Goal: Task Accomplishment & Management: Manage account settings

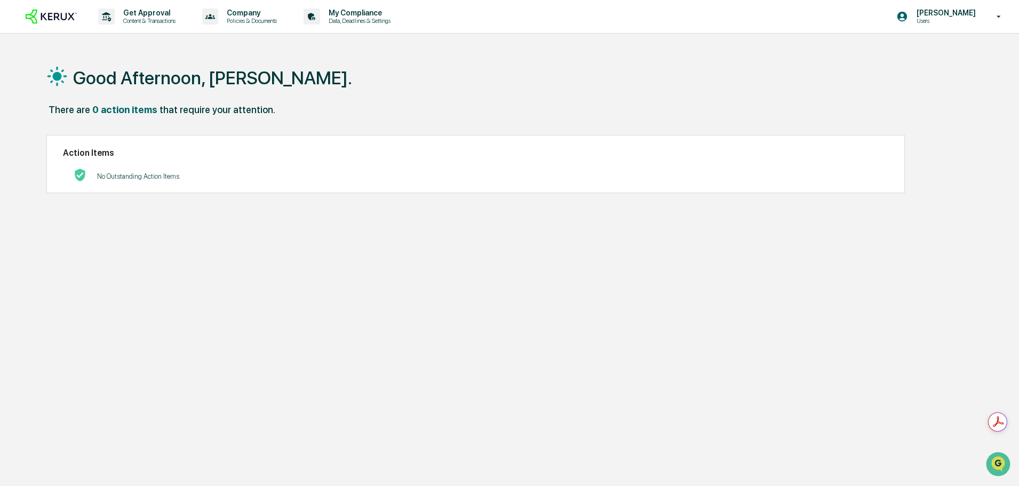
scroll to position [14024, 0]
click at [345, 30] on div "My Compliance Data, Deadlines & Settings" at bounding box center [350, 16] width 103 height 33
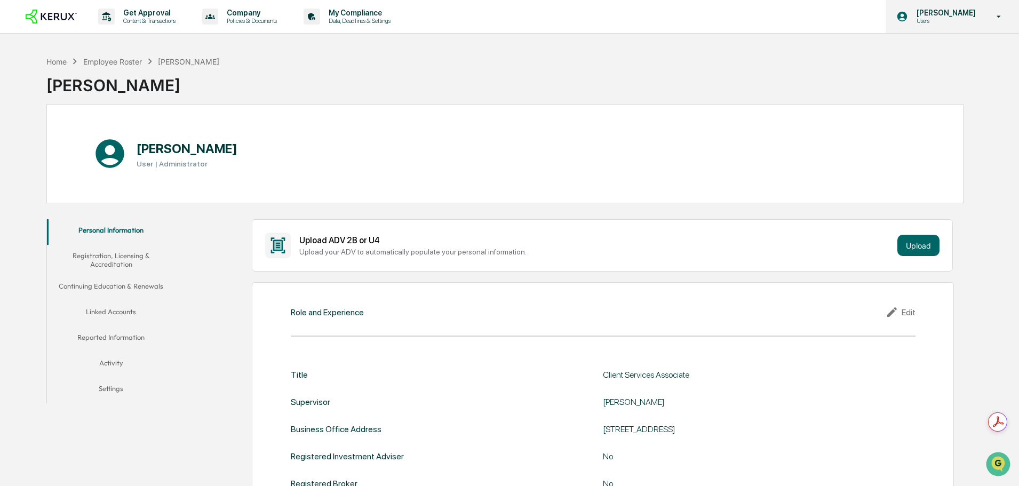
click at [958, 15] on p "[PERSON_NAME]" at bounding box center [944, 13] width 73 height 9
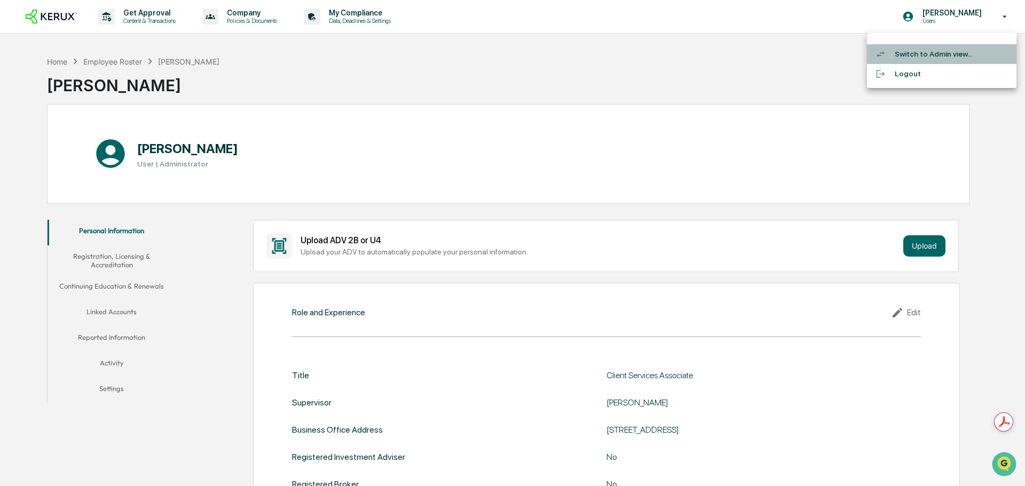
click at [937, 57] on li "Switch to Admin view..." at bounding box center [941, 54] width 149 height 20
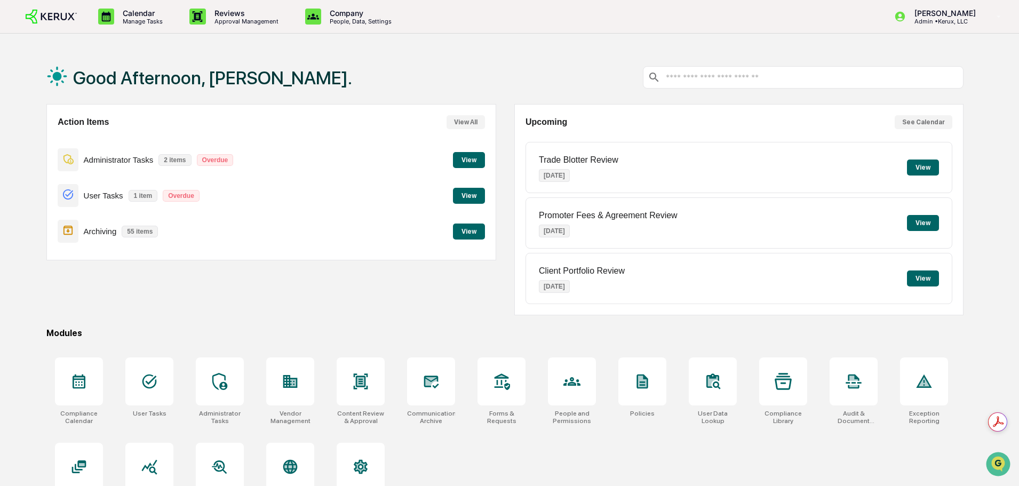
click at [481, 120] on button "View All" at bounding box center [466, 122] width 38 height 14
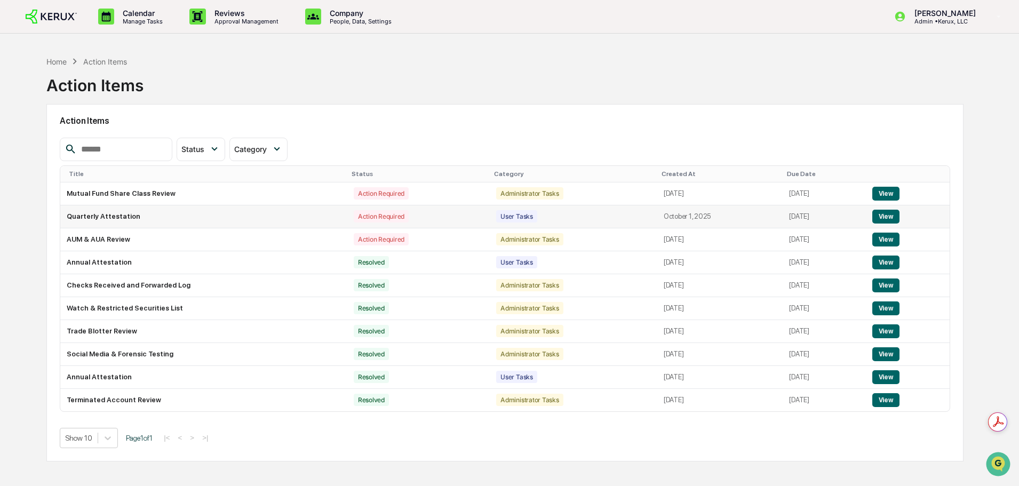
click at [892, 219] on button "View" at bounding box center [886, 217] width 27 height 14
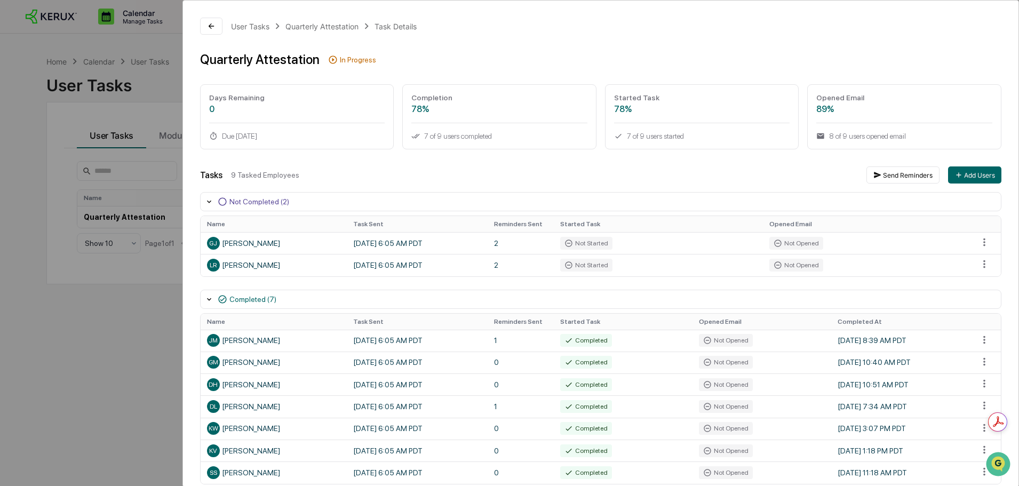
click at [173, 109] on div "User Tasks Quarterly Attestation Task Details Quarterly Attestation In Progress…" at bounding box center [509, 243] width 1019 height 486
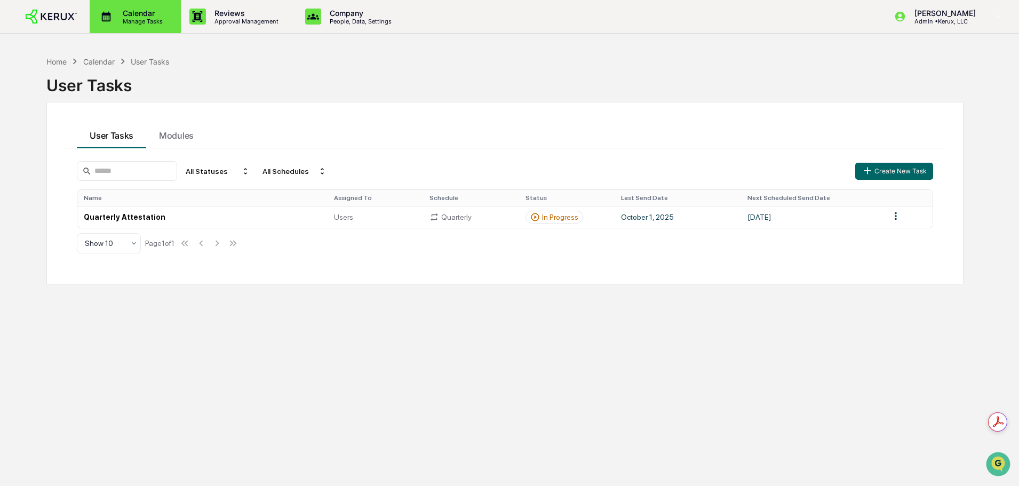
click at [142, 20] on p "Manage Tasks" at bounding box center [141, 21] width 54 height 7
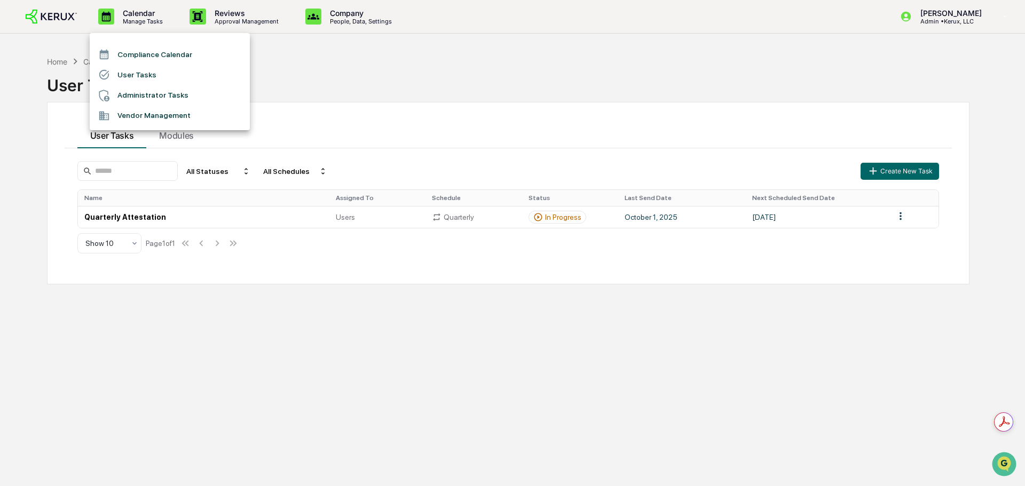
click at [231, 17] on div at bounding box center [512, 243] width 1025 height 486
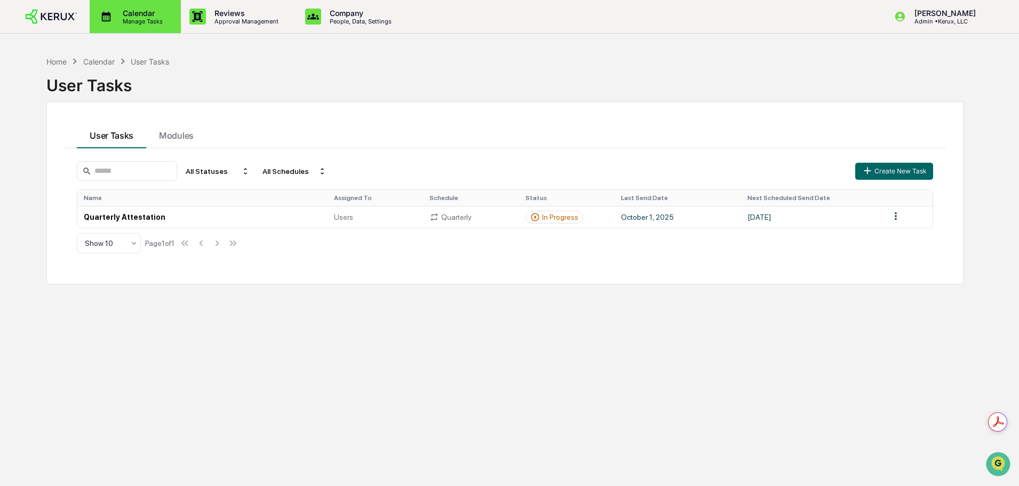
click at [149, 16] on p "Calendar" at bounding box center [141, 13] width 54 height 9
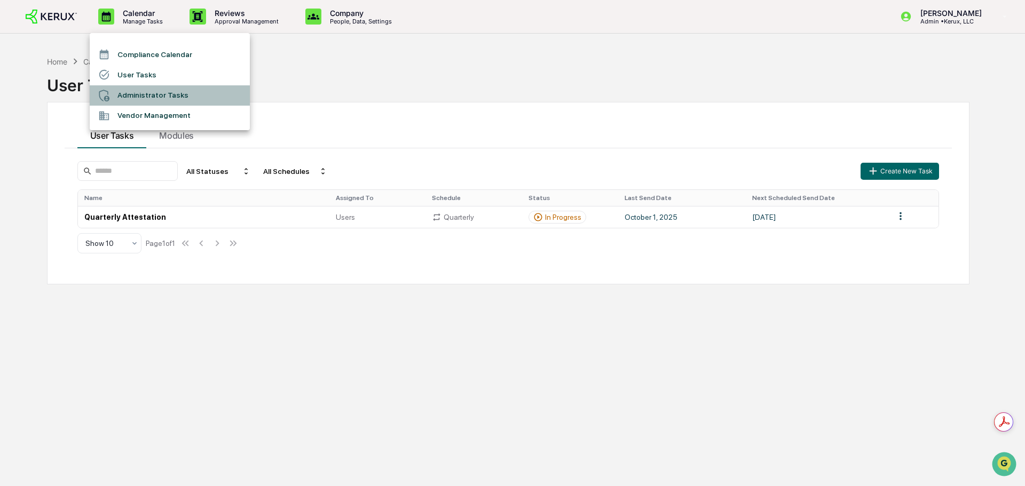
click at [138, 93] on li "Administrator Tasks" at bounding box center [170, 95] width 160 height 20
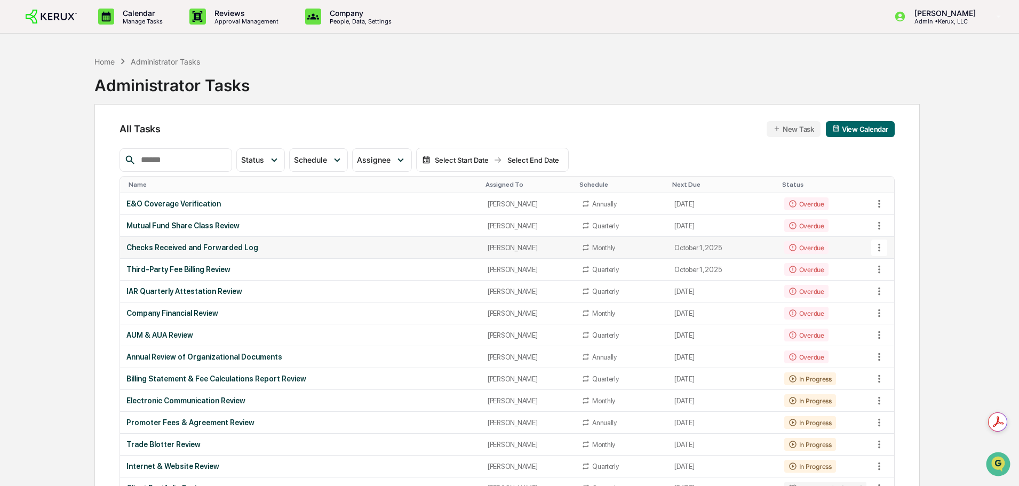
click at [879, 247] on icon at bounding box center [880, 248] width 12 height 12
click at [844, 252] on div at bounding box center [512, 243] width 1025 height 486
click at [215, 223] on div "Mutual Fund Share Class Review" at bounding box center [300, 225] width 348 height 9
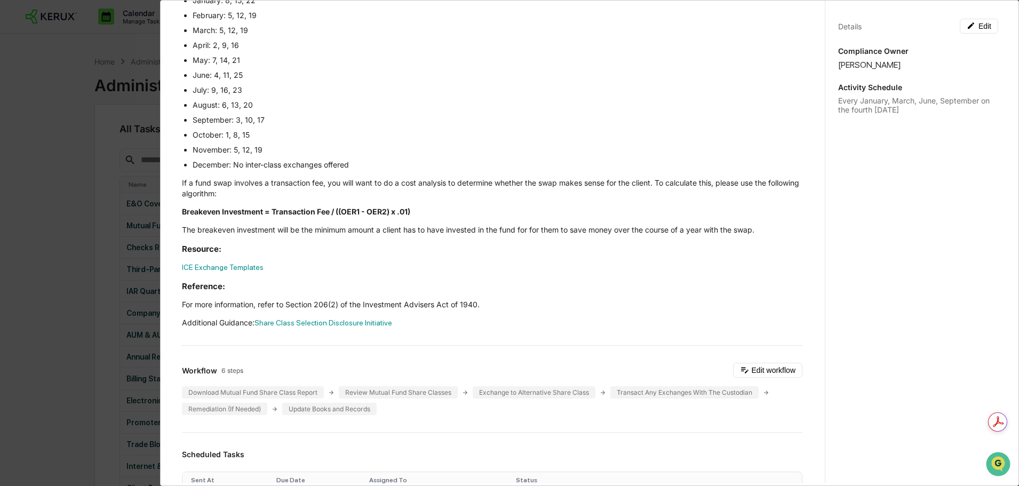
scroll to position [267, 0]
